Goal: Information Seeking & Learning: Learn about a topic

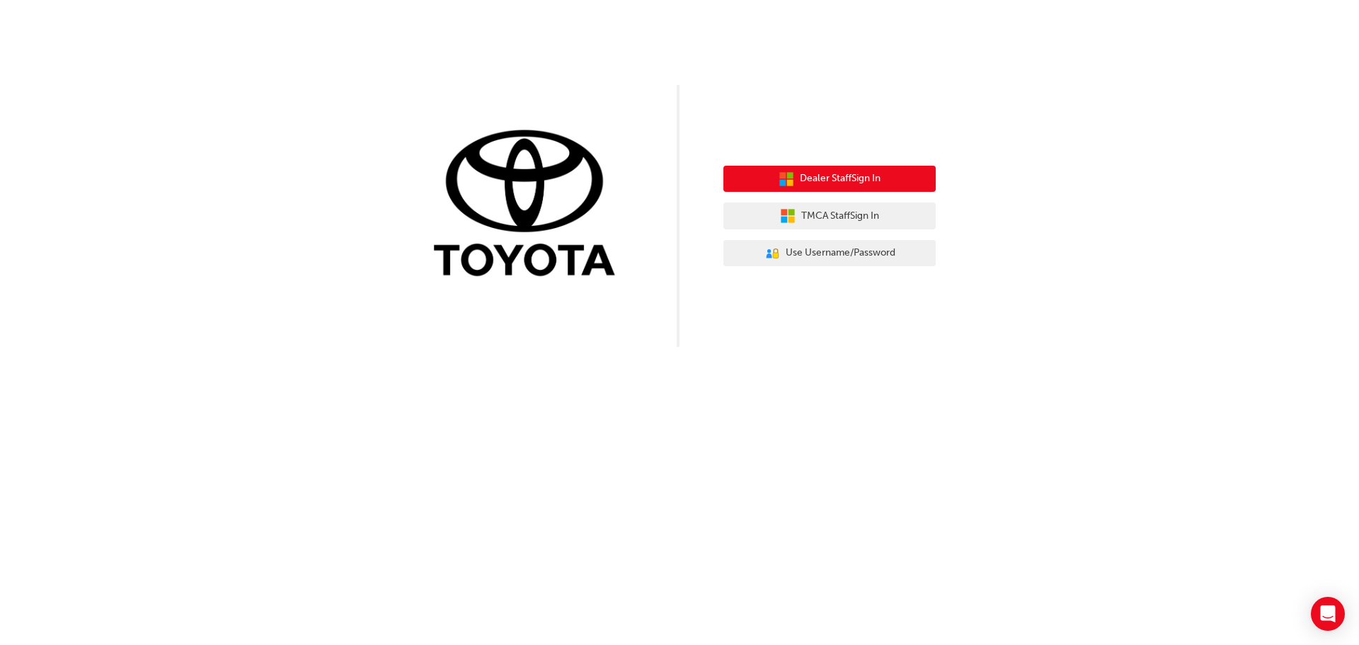
click at [840, 170] on button "Dealer Staff Sign In" at bounding box center [829, 179] width 212 height 27
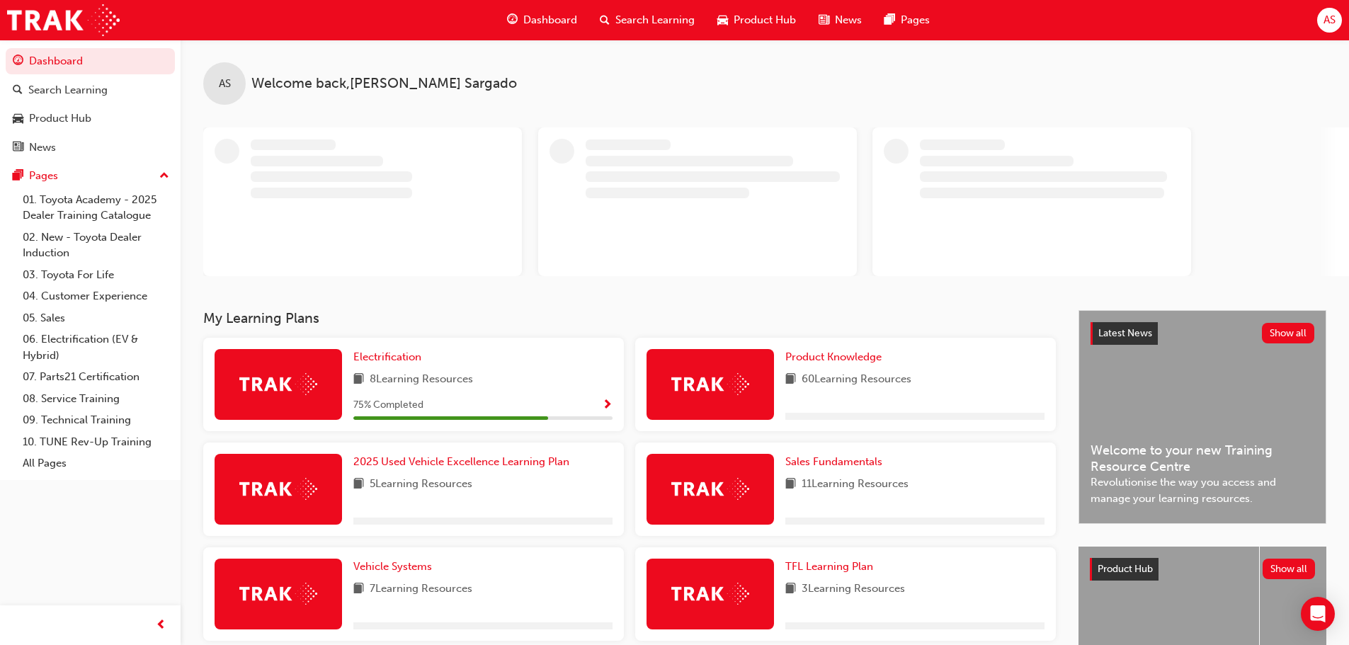
click at [553, 16] on span "Dashboard" at bounding box center [550, 20] width 54 height 16
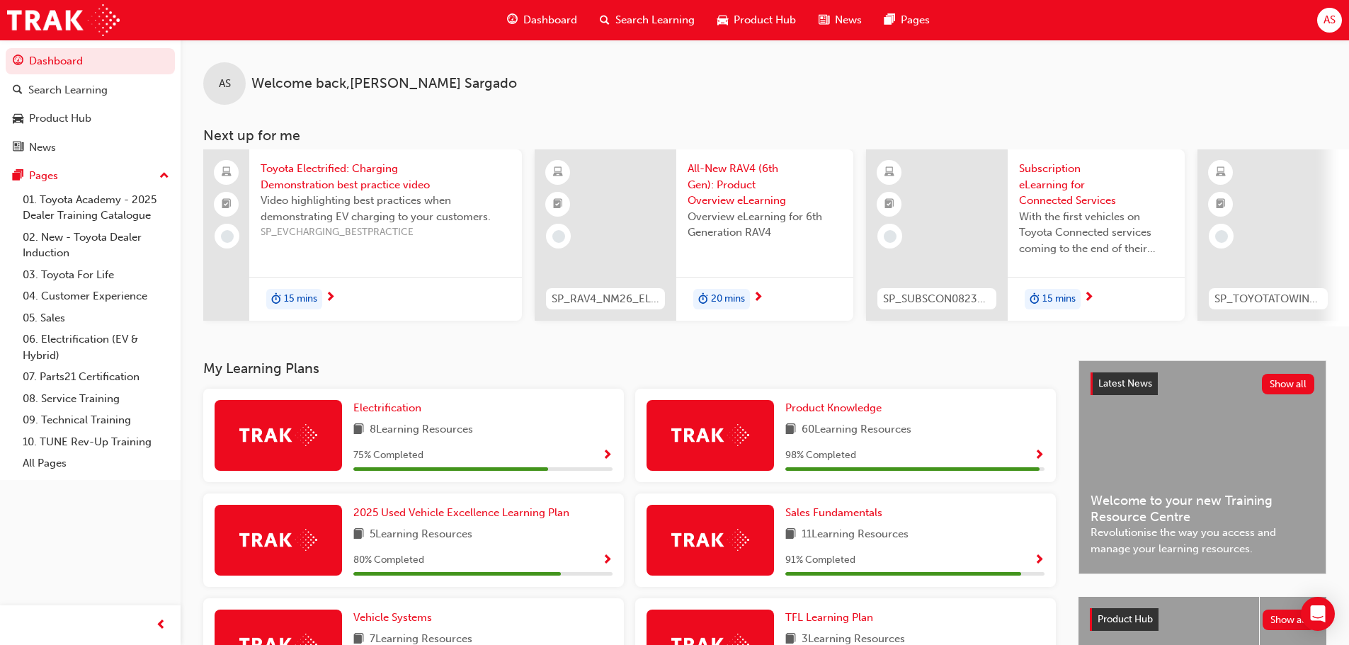
click at [726, 298] on span "20 mins" at bounding box center [728, 299] width 34 height 16
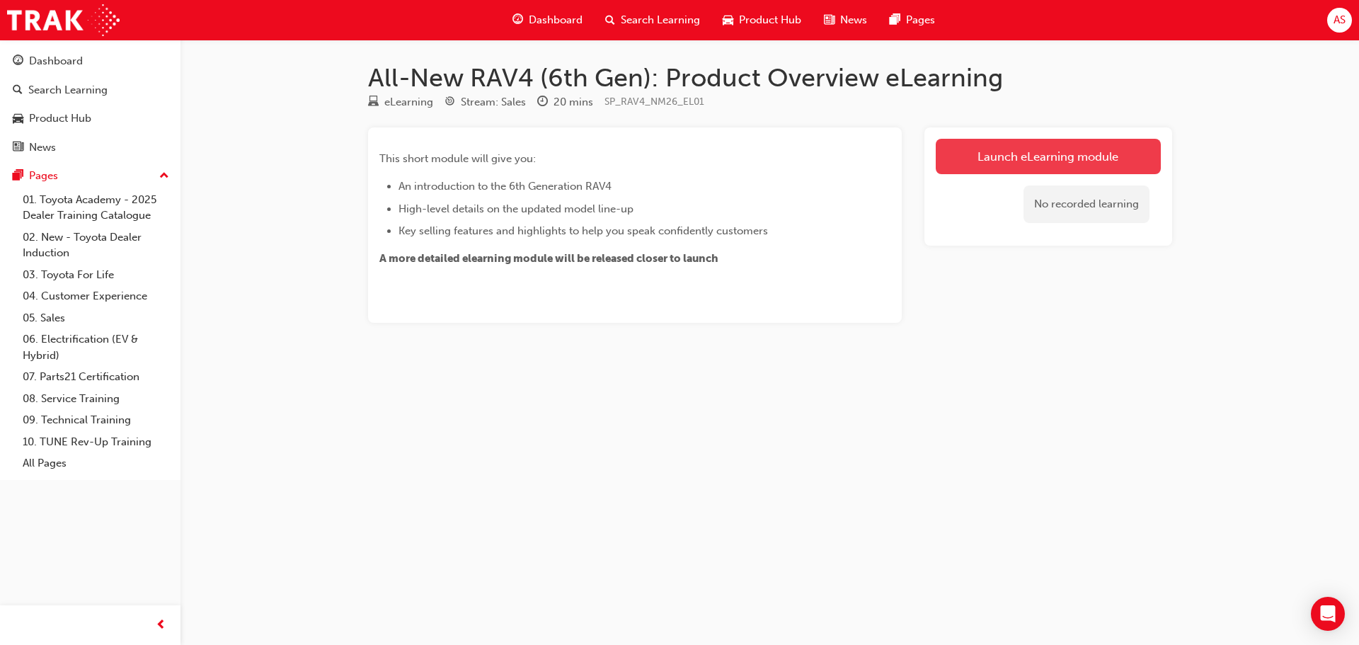
click at [1067, 151] on link "Launch eLearning module" at bounding box center [1048, 156] width 225 height 35
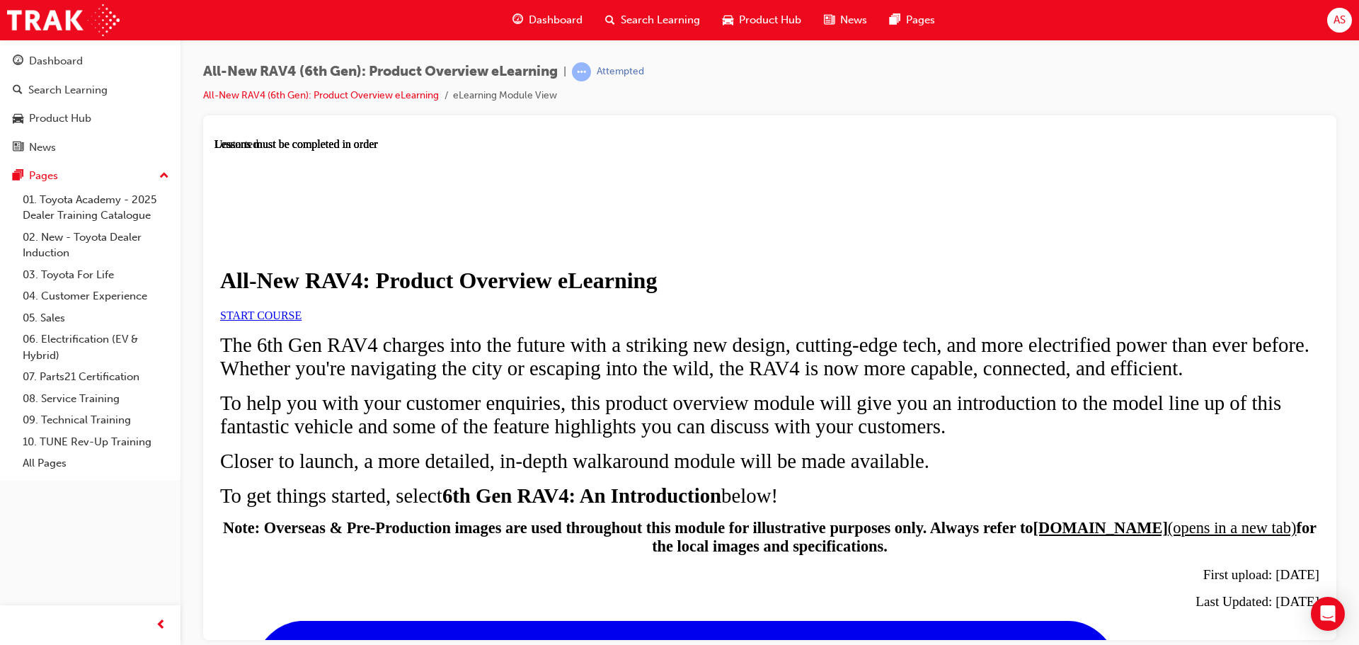
click at [302, 321] on span "START COURSE" at bounding box center [260, 315] width 81 height 12
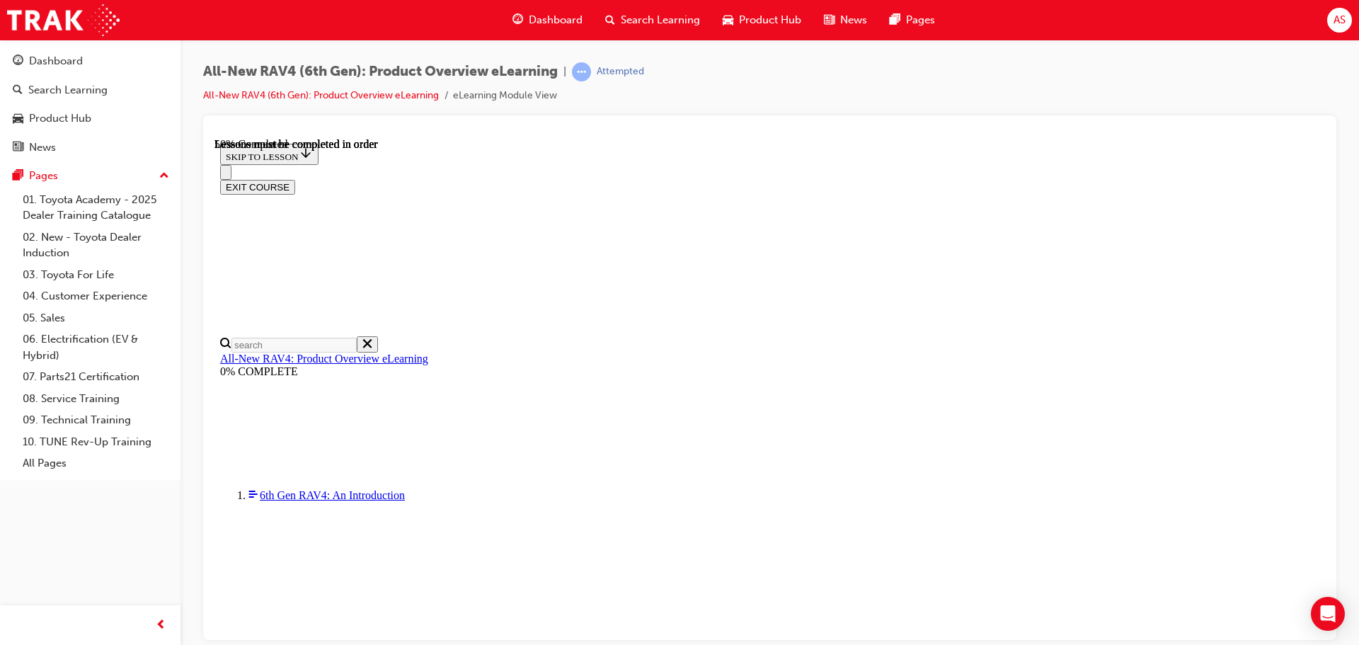
scroll to position [1395, 0]
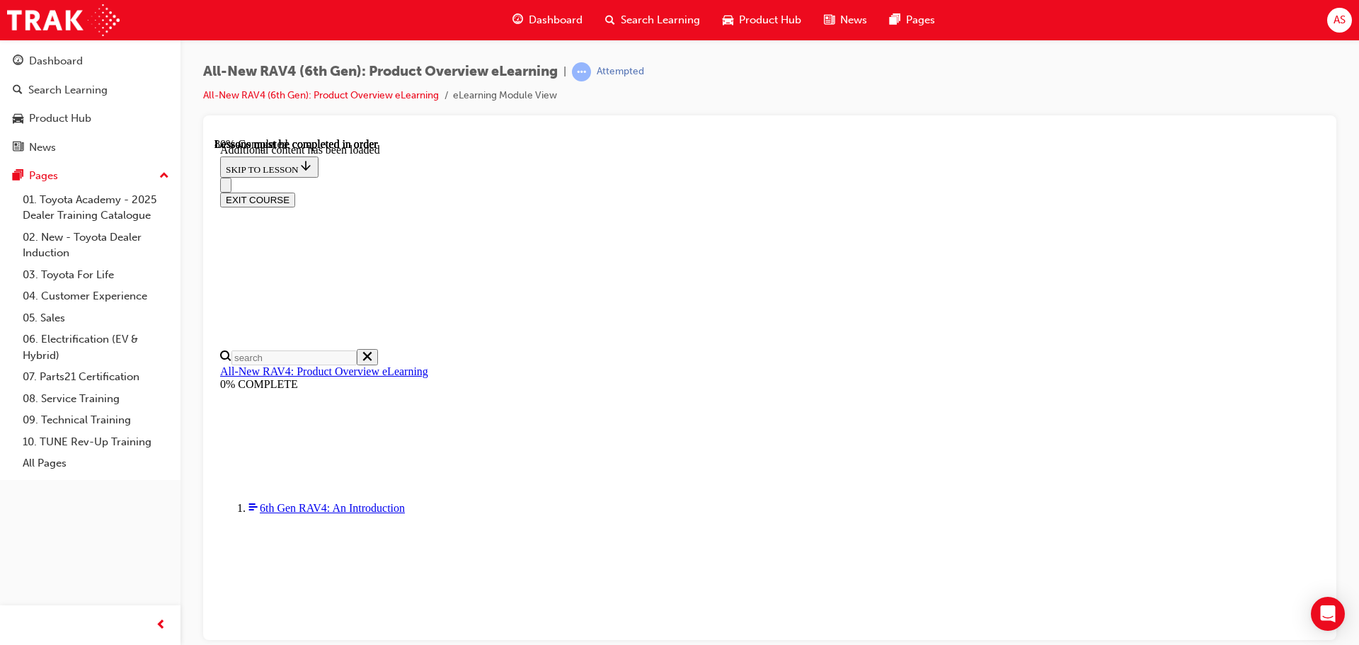
scroll to position [1802, 0]
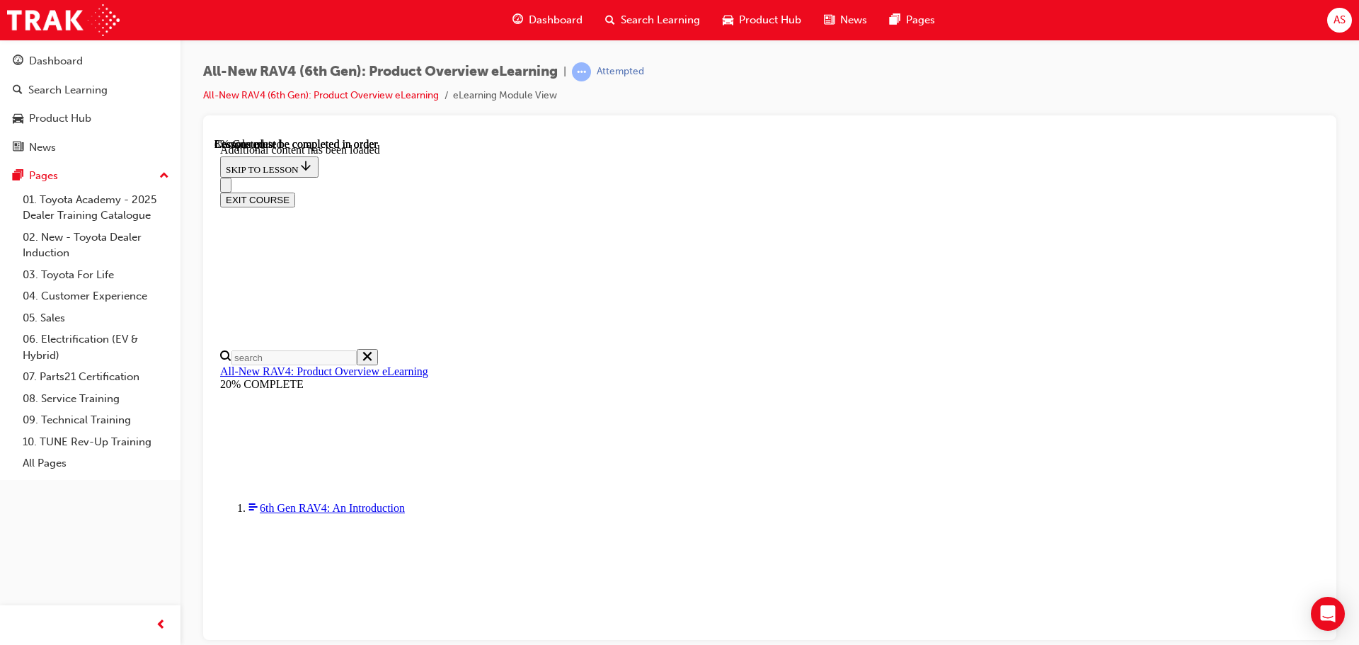
drag, startPoint x: 614, startPoint y: 341, endPoint x: 1103, endPoint y: 347, distance: 489.2
copy tr "HEV 2WD HEV AWD PHEV 2WD PHEV AWD"
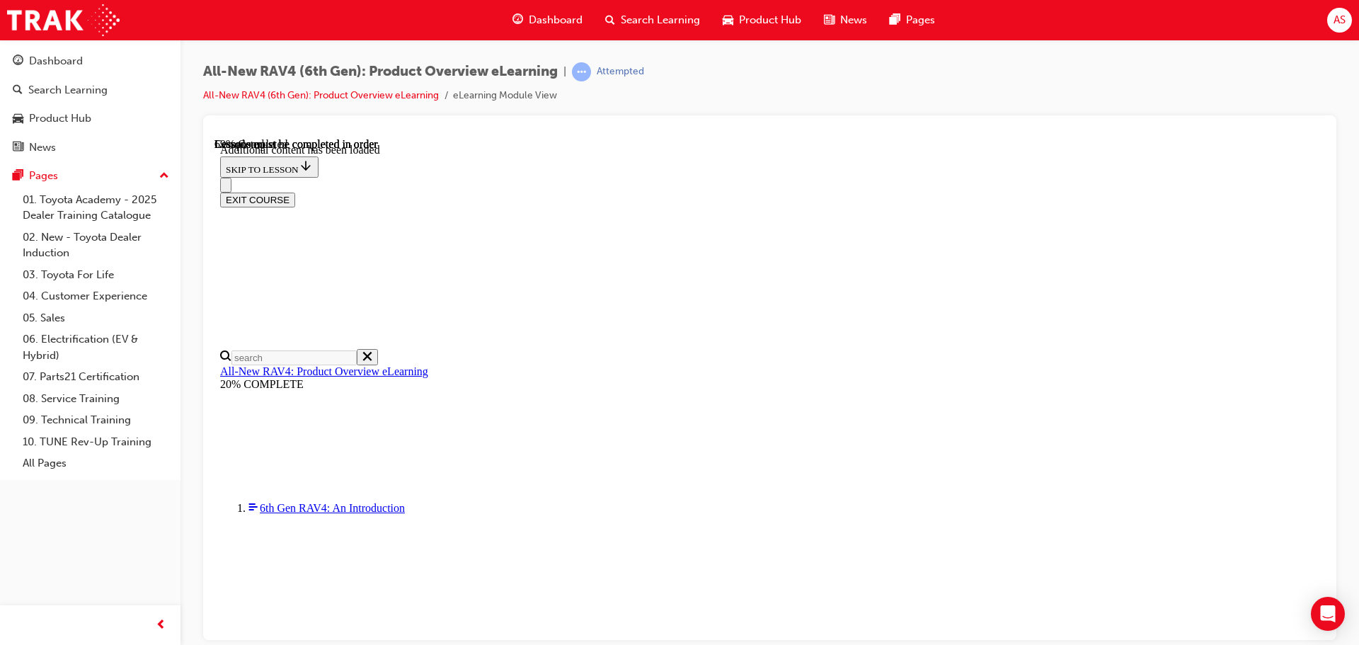
drag, startPoint x: 639, startPoint y: 257, endPoint x: 1047, endPoint y: 455, distance: 454.0
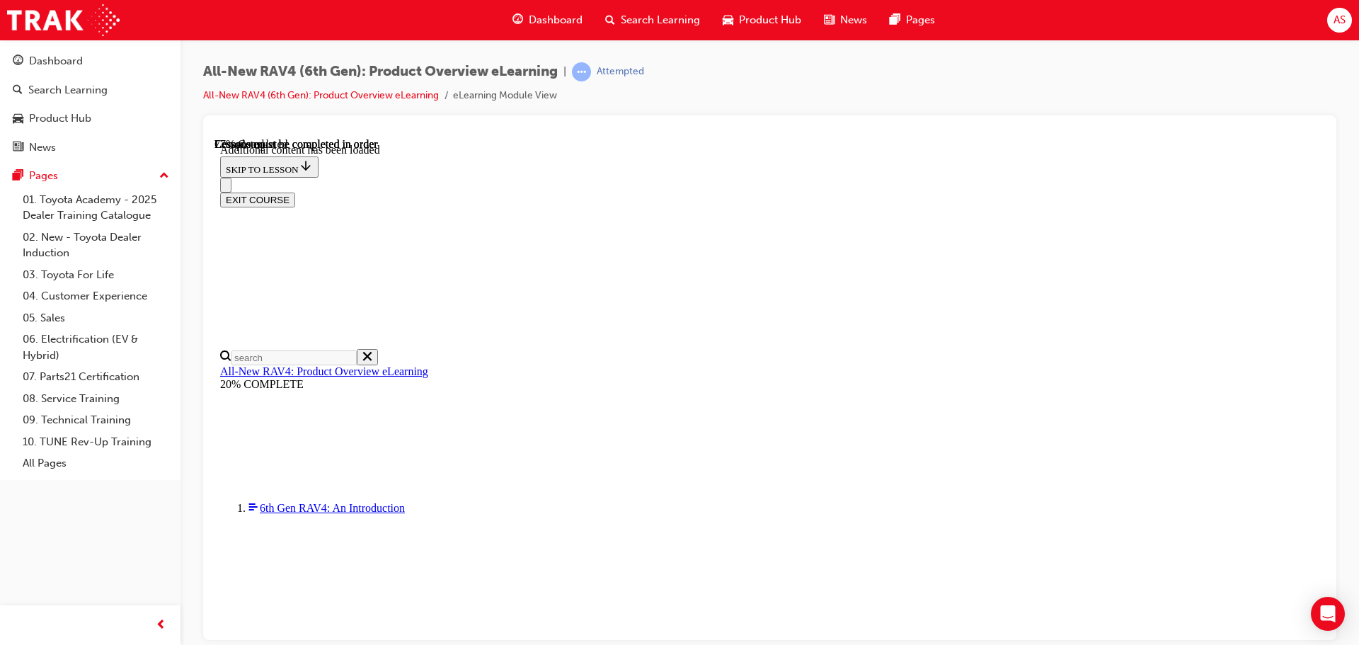
copy ul "TSS 4.0 17-inch dark grey alloy wheels LED auto-levelling headlamps 10.5-inch "…"
drag, startPoint x: 616, startPoint y: 337, endPoint x: 915, endPoint y: 478, distance: 330.3
copy div "In addition to/replacement of GX features: 18-inch alloy wheels Privacy rear an…"
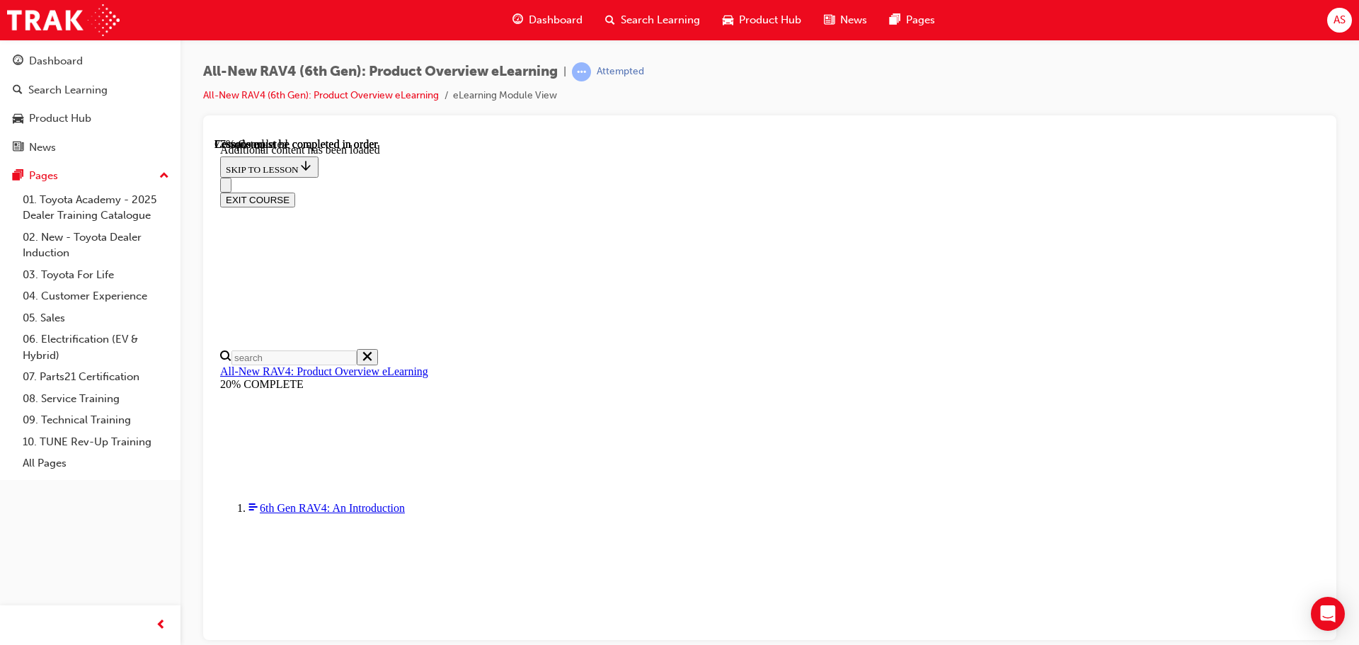
drag, startPoint x: 617, startPoint y: 338, endPoint x: 978, endPoint y: 562, distance: 425.3
copy div "In addition to/replacement of GXL features: 'EDGE' exclusive 18" alloy wheels '…"
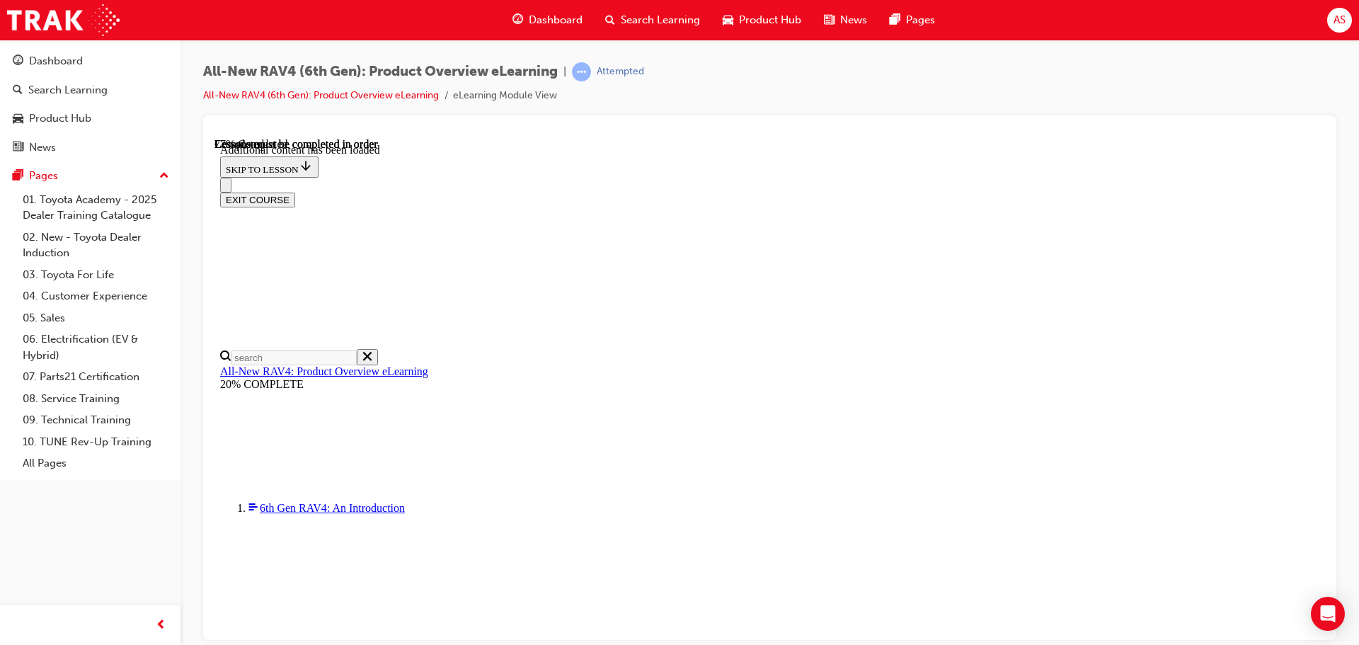
drag, startPoint x: 617, startPoint y: 338, endPoint x: 876, endPoint y: 615, distance: 379.2
copy div "In addition/replacement of EDGE features: 20-inch black alloy wheels Dark stain…"
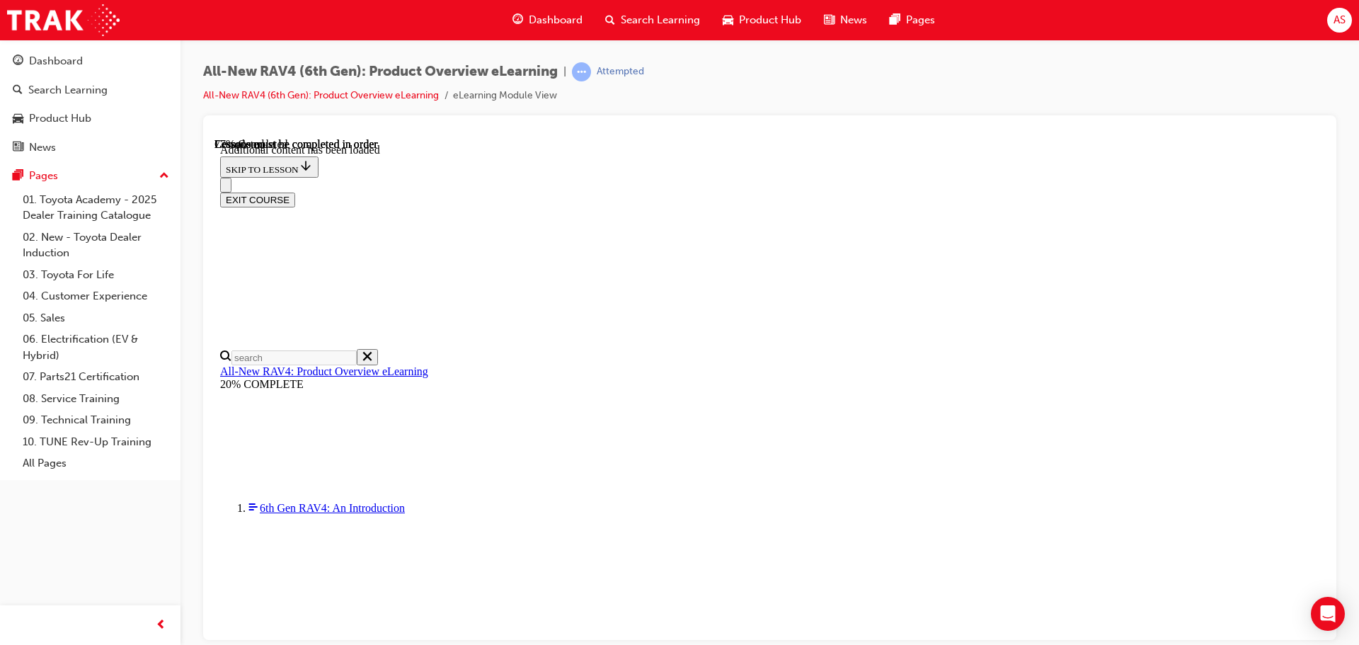
scroll to position [0, 205]
drag, startPoint x: 616, startPoint y: 337, endPoint x: 874, endPoint y: 562, distance: 342.2
copy div "In addition to/replacement of XSE features: 20-inch machined black alloy wheels…"
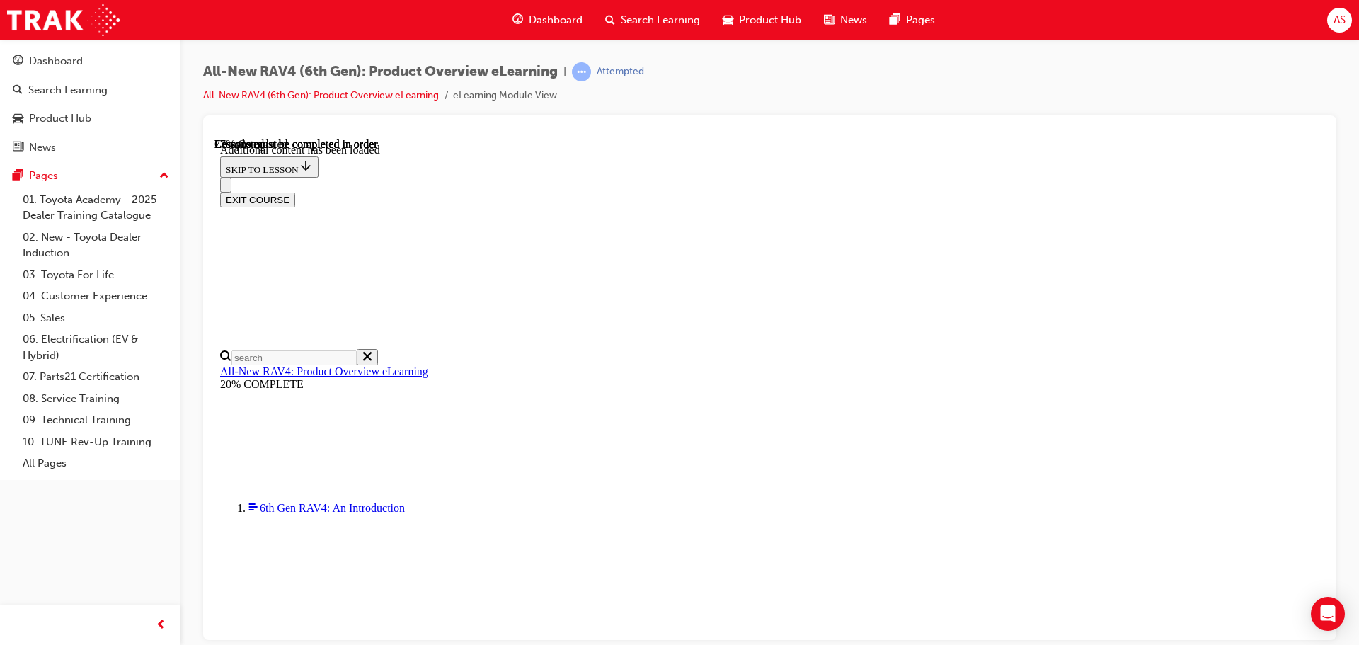
drag, startPoint x: 617, startPoint y: 340, endPoint x: 947, endPoint y: 477, distance: 358.0
copy div "In addition to/replacement of XSE features: GR-themed front and rear bumpers Wi…"
